Goal: Browse casually

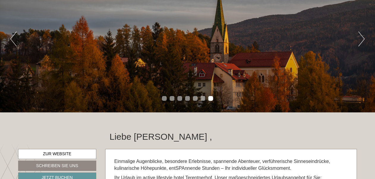
scroll to position [89, 0]
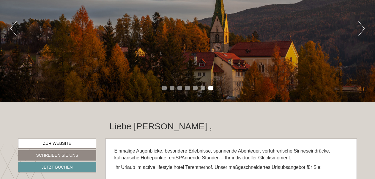
click at [361, 33] on button "Next" at bounding box center [362, 28] width 6 height 15
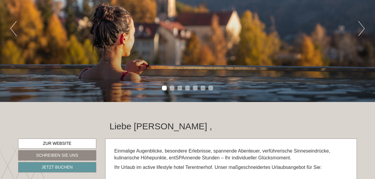
click at [361, 33] on button "Next" at bounding box center [362, 28] width 6 height 15
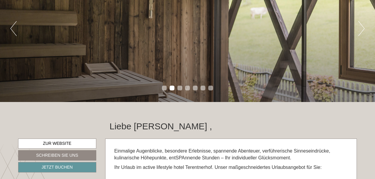
click at [361, 33] on button "Next" at bounding box center [362, 28] width 6 height 15
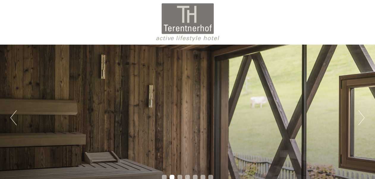
scroll to position [30, 0]
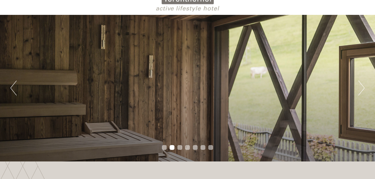
click at [360, 88] on button "Next" at bounding box center [362, 88] width 6 height 15
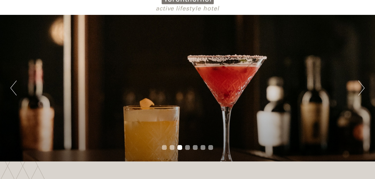
click at [360, 88] on button "Next" at bounding box center [362, 88] width 6 height 15
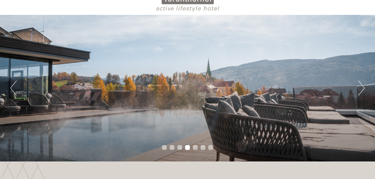
click at [360, 88] on button "Next" at bounding box center [362, 88] width 6 height 15
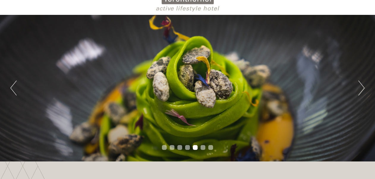
click at [360, 88] on button "Next" at bounding box center [362, 88] width 6 height 15
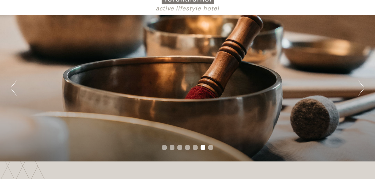
click at [360, 88] on button "Next" at bounding box center [362, 88] width 6 height 15
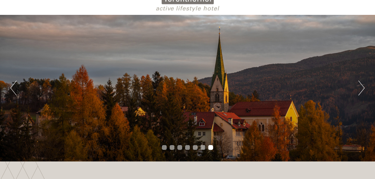
click at [360, 88] on button "Next" at bounding box center [362, 88] width 6 height 15
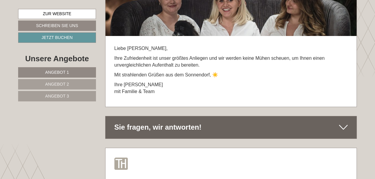
scroll to position [3658, 0]
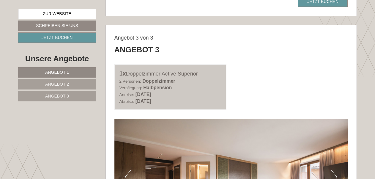
scroll to position [1100, 0]
